Goal: Find contact information: Find contact information

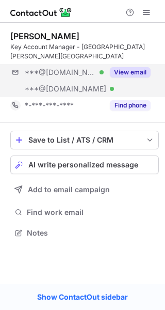
scroll to position [216, 165]
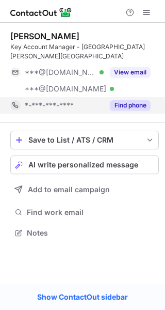
click at [136, 100] on button "Find phone" at bounding box center [130, 105] width 41 height 10
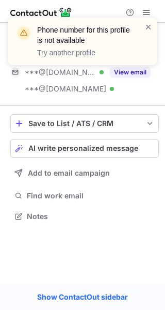
scroll to position [200, 165]
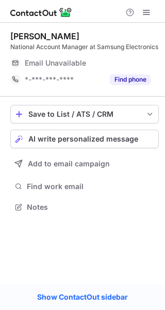
scroll to position [5, 5]
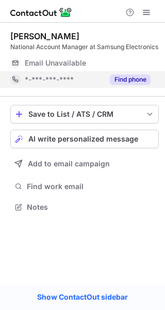
click at [139, 84] on button "Find phone" at bounding box center [130, 79] width 41 height 10
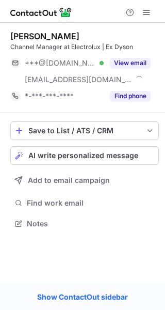
scroll to position [216, 165]
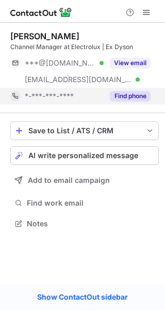
click at [133, 98] on button "Find phone" at bounding box center [130, 96] width 41 height 10
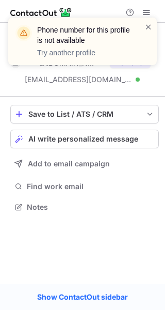
scroll to position [200, 165]
